Goal: Information Seeking & Learning: Learn about a topic

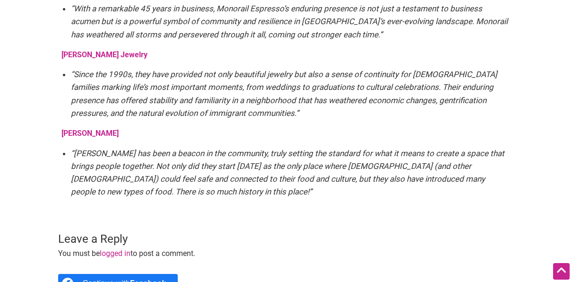
scroll to position [1796, 0]
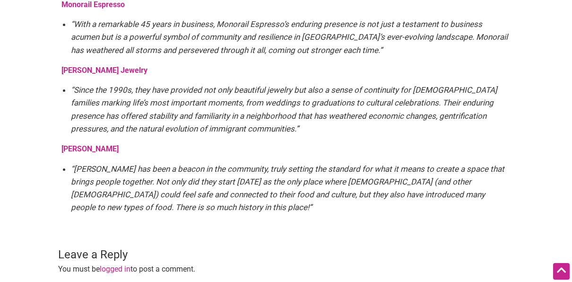
click at [107, 144] on strong "Salvadorean Bakery" at bounding box center [89, 148] width 57 height 9
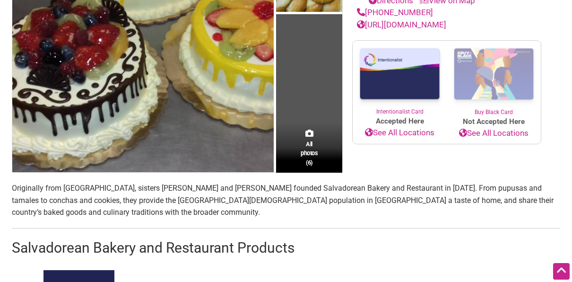
scroll to position [284, 0]
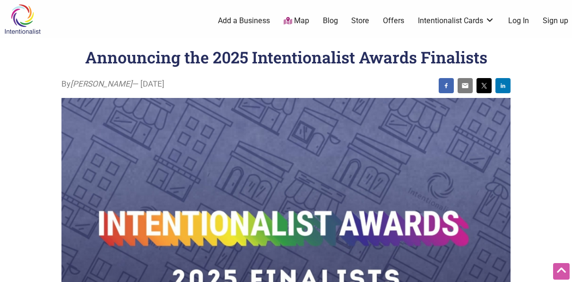
scroll to position [1796, 0]
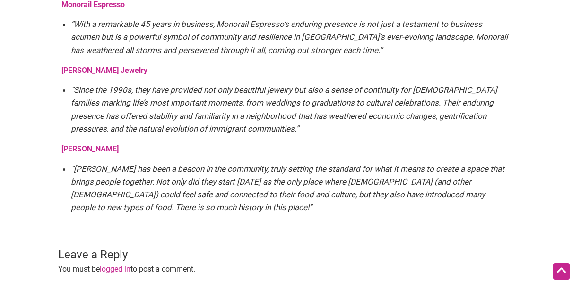
click at [91, 66] on strong "[PERSON_NAME] Jewelry" at bounding box center [104, 70] width 86 height 9
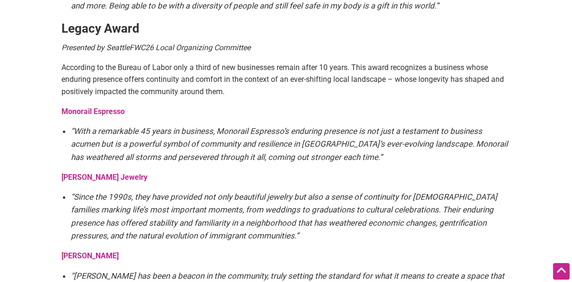
scroll to position [1670, 0]
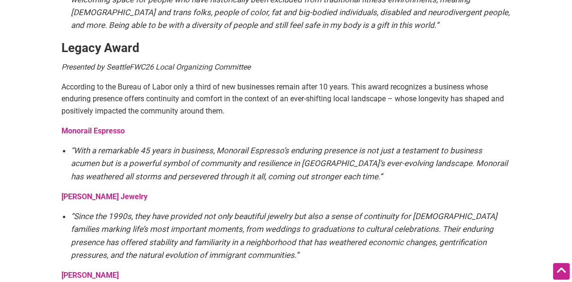
click at [92, 126] on strong "Monorail Espresso" at bounding box center [92, 130] width 63 height 9
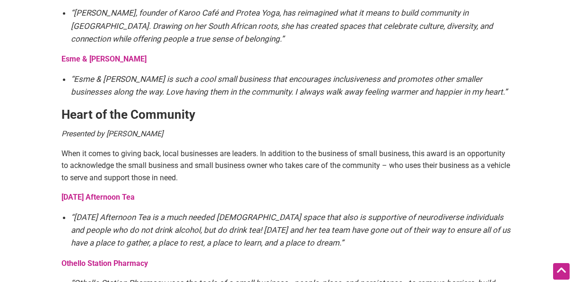
scroll to position [1292, 0]
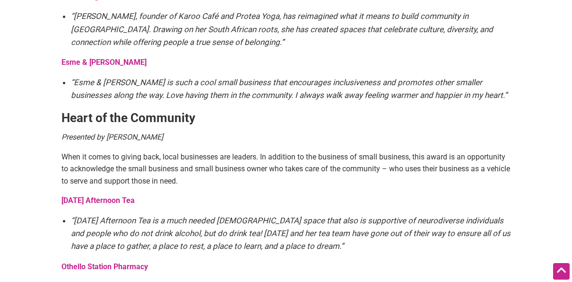
click at [115, 196] on strong "Friday Afternoon Tea" at bounding box center [97, 200] width 73 height 9
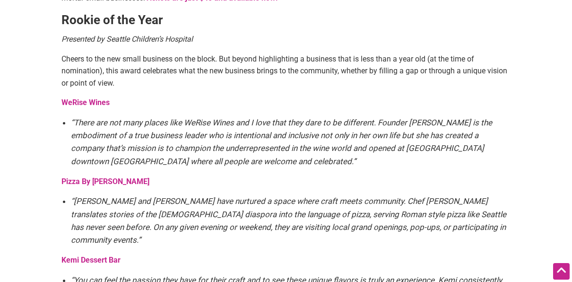
scroll to position [498, 0]
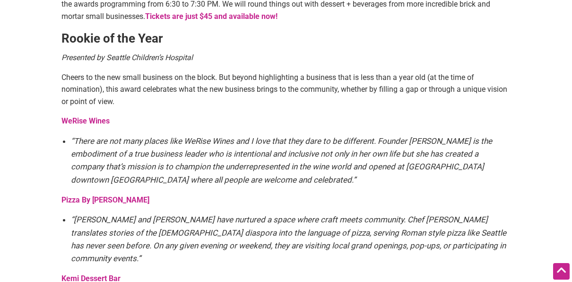
click at [88, 274] on strong "Kemi Dessert Bar" at bounding box center [90, 278] width 59 height 9
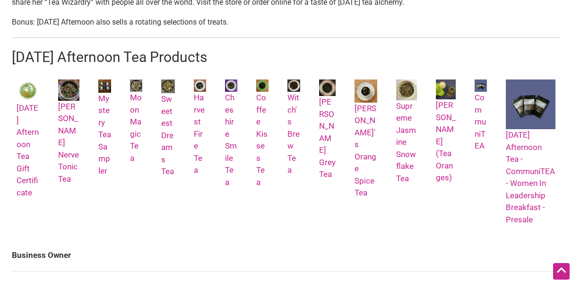
scroll to position [510, 0]
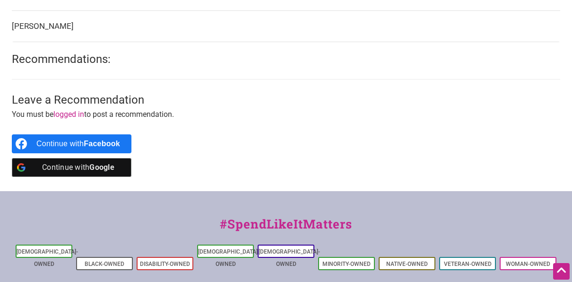
scroll to position [624, 0]
